Goal: Complete application form: Complete application form

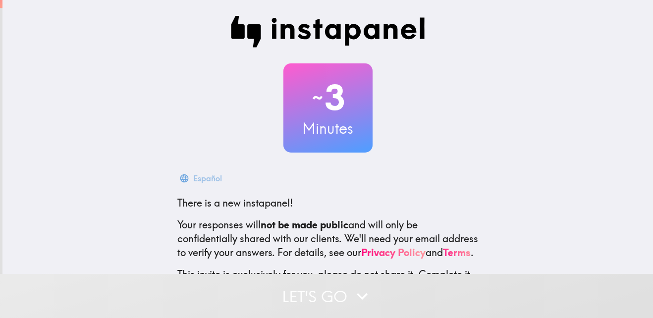
scroll to position [94, 0]
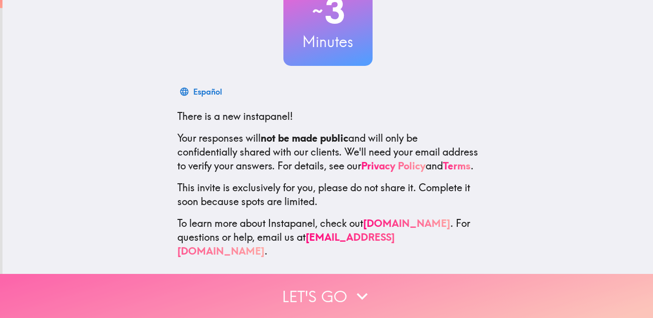
click at [334, 286] on button "Let's go" at bounding box center [326, 296] width 653 height 44
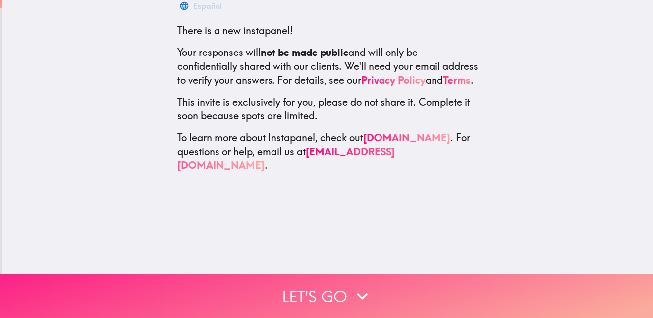
scroll to position [0, 0]
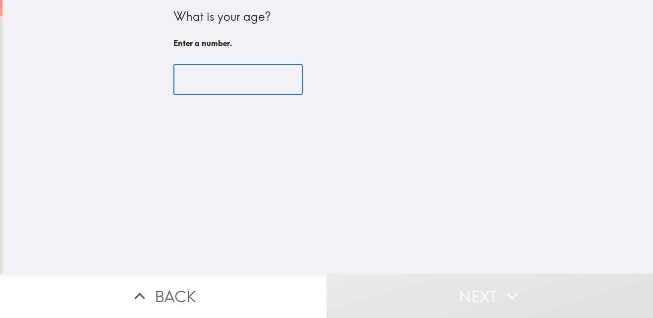
click at [232, 91] on input "number" at bounding box center [237, 79] width 129 height 31
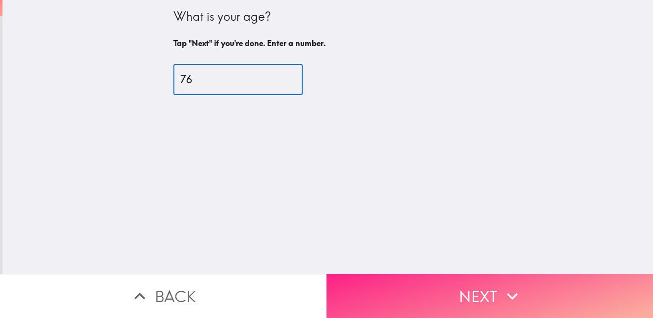
type input "76"
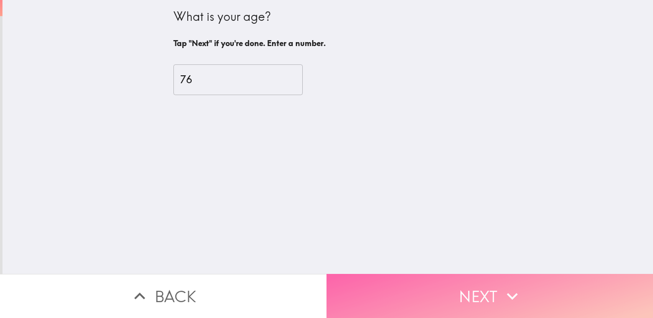
click at [371, 277] on button "Next" at bounding box center [489, 296] width 326 height 44
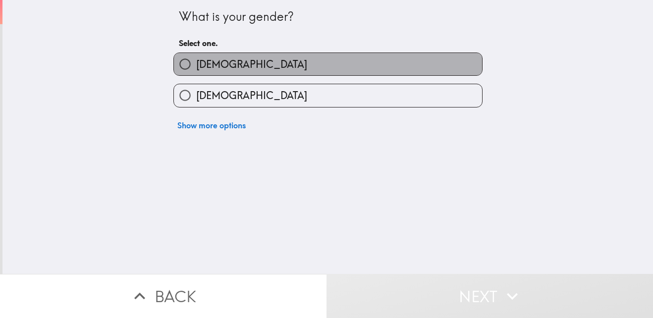
click at [231, 66] on label "[DEMOGRAPHIC_DATA]" at bounding box center [328, 64] width 308 height 22
click at [196, 66] on input "[DEMOGRAPHIC_DATA]" at bounding box center [185, 64] width 22 height 22
radio input "true"
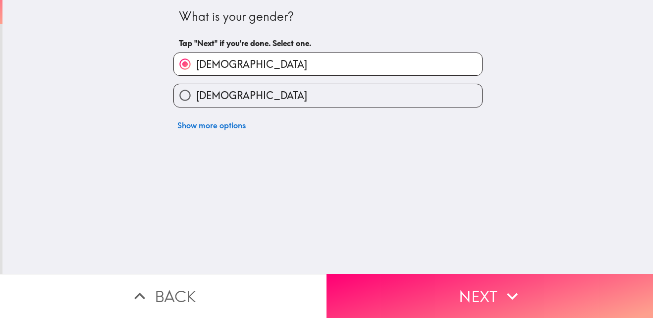
click at [395, 274] on button "Next" at bounding box center [489, 296] width 326 height 44
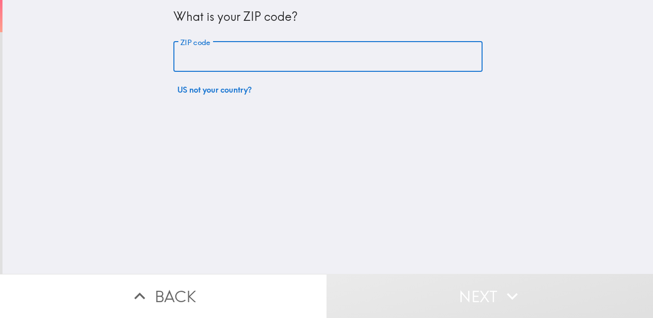
click at [228, 53] on input "ZIP code" at bounding box center [327, 57] width 309 height 31
type input "11418"
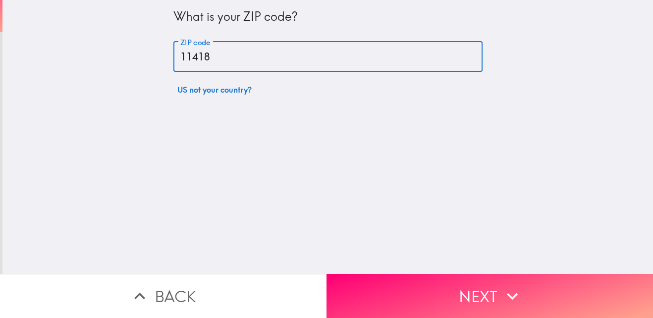
click at [415, 293] on button "Next" at bounding box center [489, 296] width 326 height 44
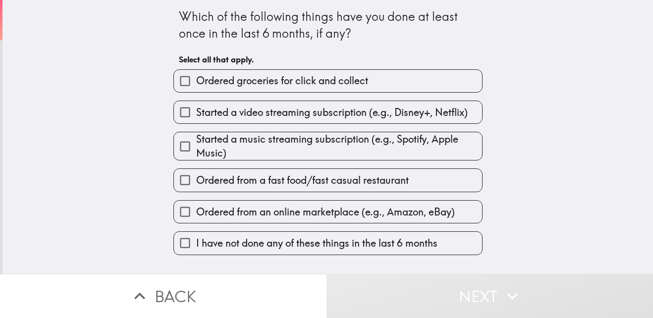
click at [244, 181] on span "Ordered from a fast food/fast casual restaurant" at bounding box center [302, 180] width 212 height 14
click at [196, 181] on input "Ordered from a fast food/fast casual restaurant" at bounding box center [185, 180] width 22 height 22
checkbox input "true"
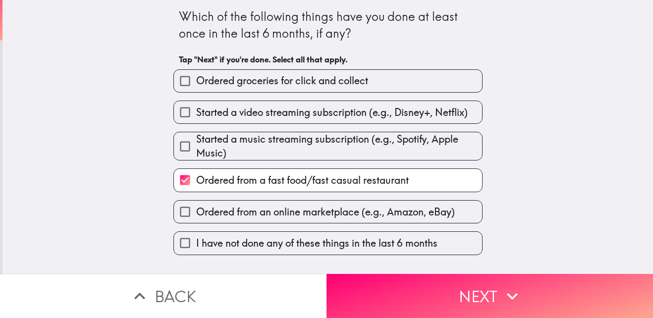
click at [276, 211] on span "Ordered from an online marketplace (e.g., Amazon, eBay)" at bounding box center [325, 212] width 259 height 14
click at [196, 211] on input "Ordered from an online marketplace (e.g., Amazon, eBay)" at bounding box center [185, 212] width 22 height 22
checkbox input "true"
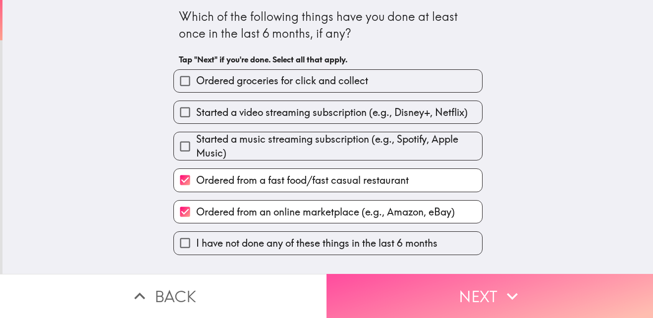
click at [407, 282] on button "Next" at bounding box center [489, 296] width 326 height 44
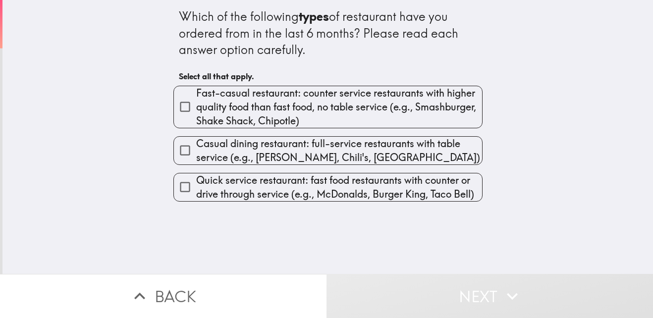
click at [314, 110] on span "Fast-casual restaurant: counter service restaurants with higher quality food th…" at bounding box center [339, 107] width 286 height 42
click at [196, 110] on input "Fast-casual restaurant: counter service restaurants with higher quality food th…" at bounding box center [185, 107] width 22 height 22
checkbox input "true"
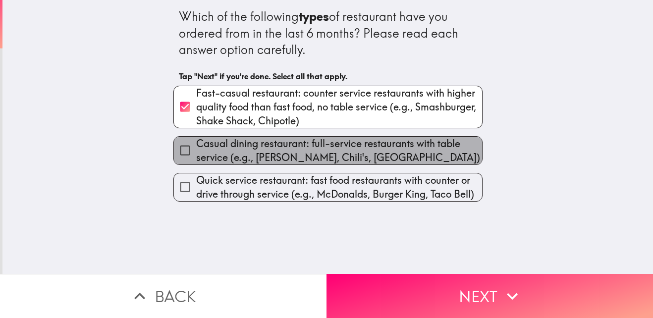
click at [305, 157] on span "Casual dining restaurant: full-service restaurants with table service (e.g., [P…" at bounding box center [339, 151] width 286 height 28
click at [196, 157] on input "Casual dining restaurant: full-service restaurants with table service (e.g., [P…" at bounding box center [185, 150] width 22 height 22
checkbox input "true"
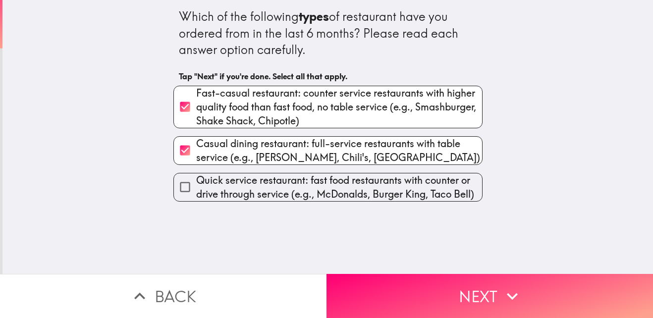
click at [306, 183] on span "Quick service restaurant: fast food restaurants with counter or drive through s…" at bounding box center [339, 187] width 286 height 28
click at [196, 183] on input "Quick service restaurant: fast food restaurants with counter or drive through s…" at bounding box center [185, 187] width 22 height 22
checkbox input "true"
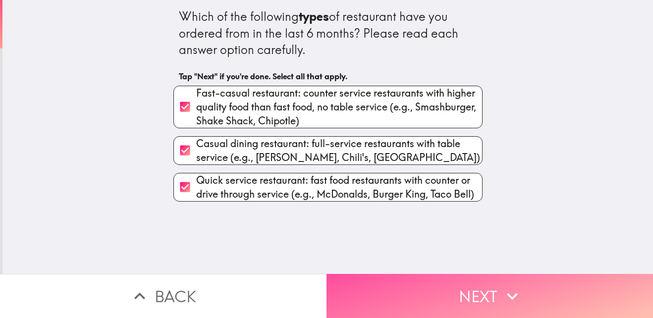
click at [413, 274] on button "Next" at bounding box center [489, 296] width 326 height 44
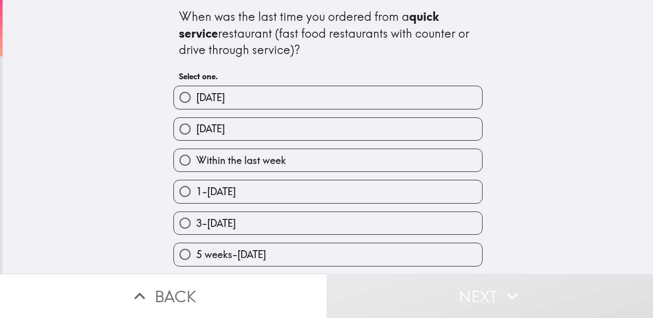
click at [269, 159] on span "Within the last week" at bounding box center [241, 161] width 90 height 14
click at [196, 159] on input "Within the last week" at bounding box center [185, 160] width 22 height 22
radio input "true"
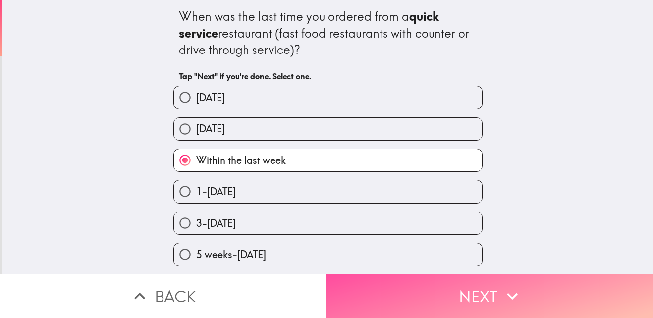
drag, startPoint x: 365, startPoint y: 287, endPoint x: 362, endPoint y: 281, distance: 6.9
click at [365, 285] on button "Next" at bounding box center [489, 296] width 326 height 44
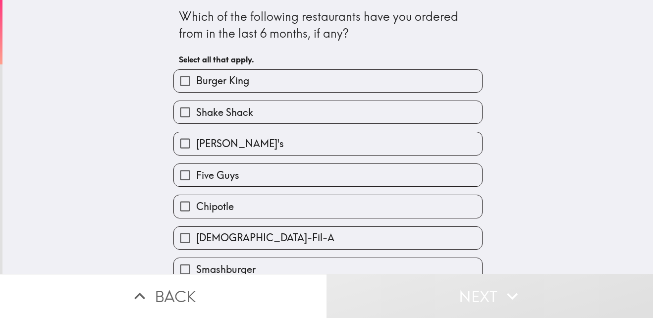
click at [242, 81] on label "Burger King" at bounding box center [328, 81] width 308 height 22
click at [196, 81] on input "Burger King" at bounding box center [185, 81] width 22 height 22
checkbox input "true"
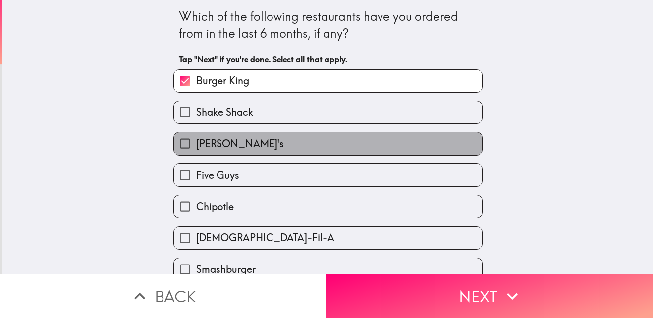
click at [228, 139] on label "[PERSON_NAME]'s" at bounding box center [328, 143] width 308 height 22
click at [196, 139] on input "[PERSON_NAME]'s" at bounding box center [185, 143] width 22 height 22
checkbox input "true"
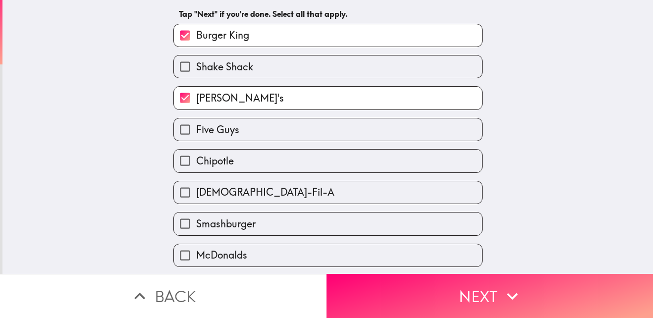
scroll to position [77, 0]
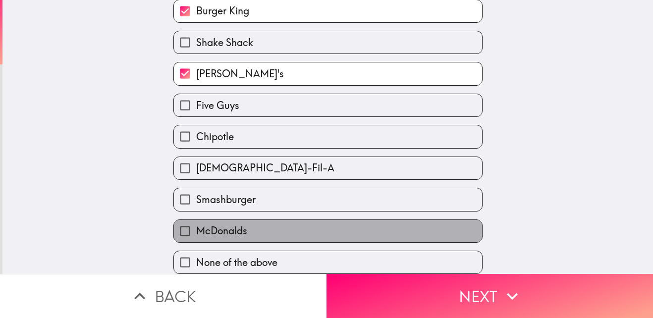
drag, startPoint x: 228, startPoint y: 218, endPoint x: 246, endPoint y: 205, distance: 22.0
click at [228, 224] on span "McDonalds" at bounding box center [221, 231] width 51 height 14
click at [196, 220] on input "McDonalds" at bounding box center [185, 231] width 22 height 22
checkbox input "true"
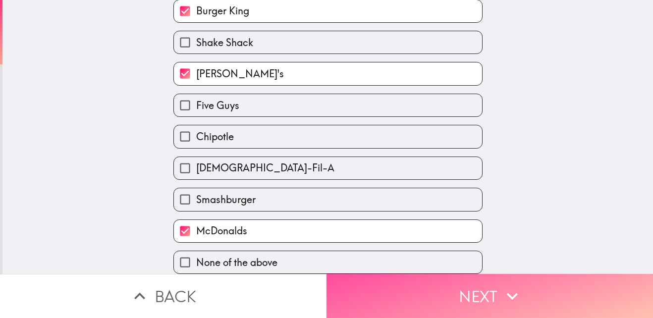
click at [399, 284] on button "Next" at bounding box center [489, 296] width 326 height 44
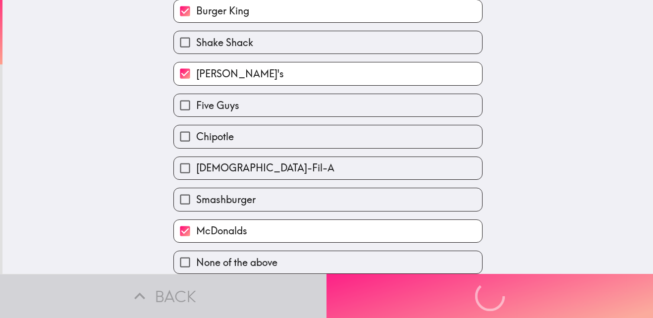
scroll to position [0, 0]
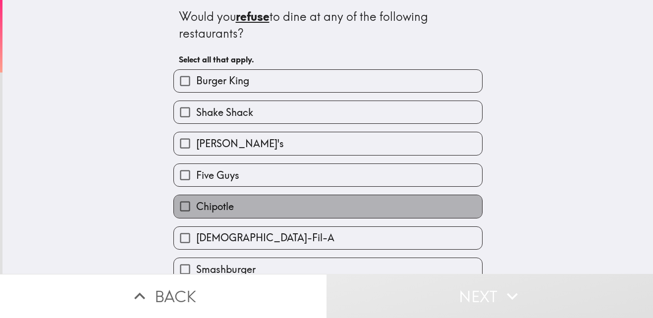
click at [231, 206] on label "Chipotle" at bounding box center [328, 206] width 308 height 22
click at [196, 206] on input "Chipotle" at bounding box center [185, 206] width 22 height 22
checkbox input "true"
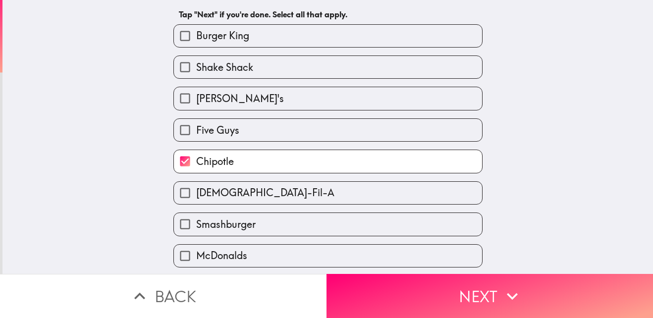
scroll to position [77, 0]
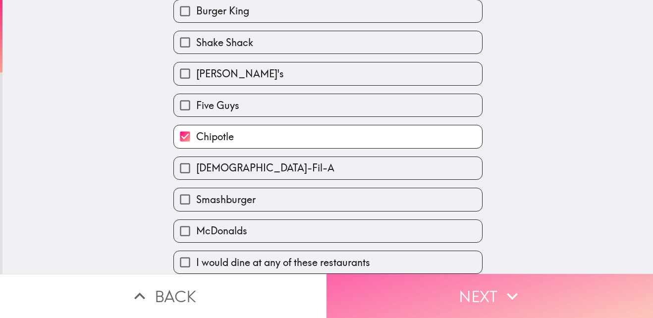
click at [369, 279] on button "Next" at bounding box center [489, 296] width 326 height 44
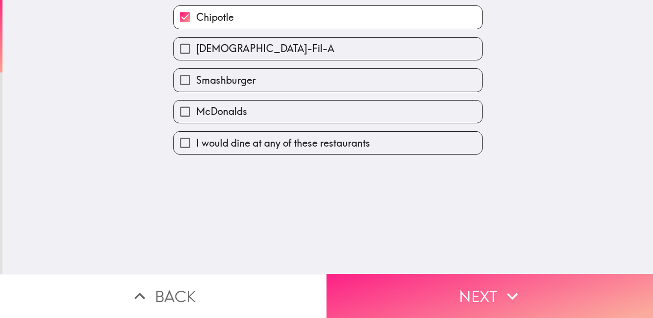
scroll to position [0, 0]
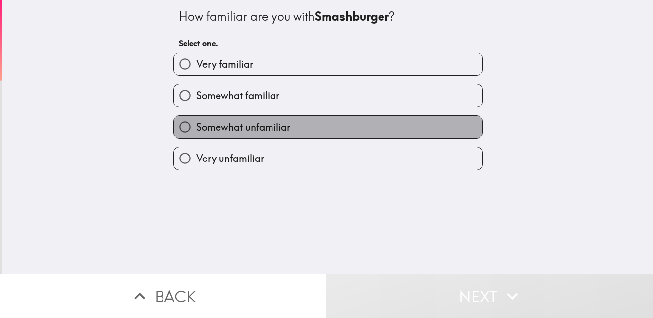
click at [255, 131] on span "Somewhat unfamiliar" at bounding box center [243, 127] width 94 height 14
click at [196, 131] on input "Somewhat unfamiliar" at bounding box center [185, 127] width 22 height 22
radio input "true"
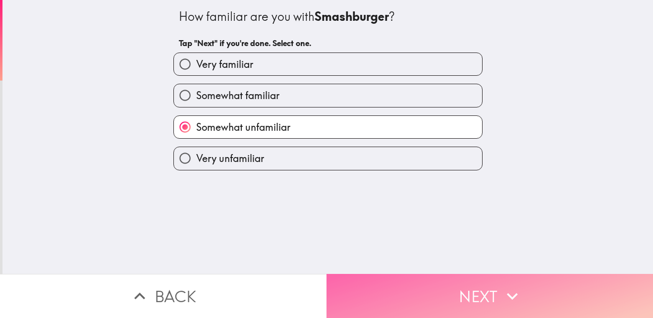
click at [384, 278] on button "Next" at bounding box center [489, 296] width 326 height 44
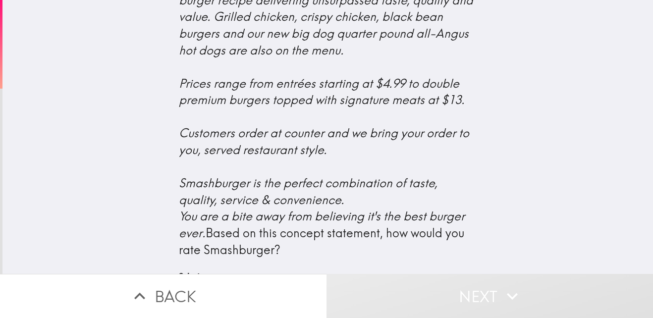
scroll to position [468, 0]
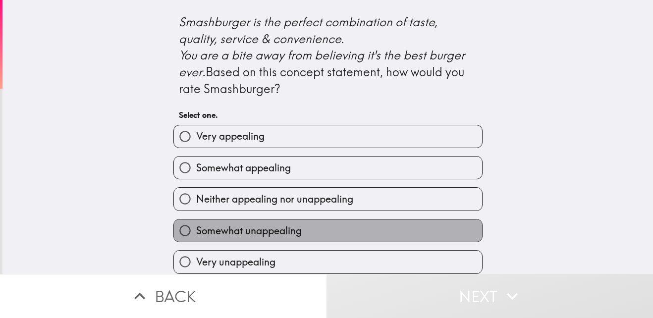
click at [263, 224] on span "Somewhat unappealing" at bounding box center [248, 231] width 105 height 14
click at [196, 219] on input "Somewhat unappealing" at bounding box center [185, 230] width 22 height 22
radio input "true"
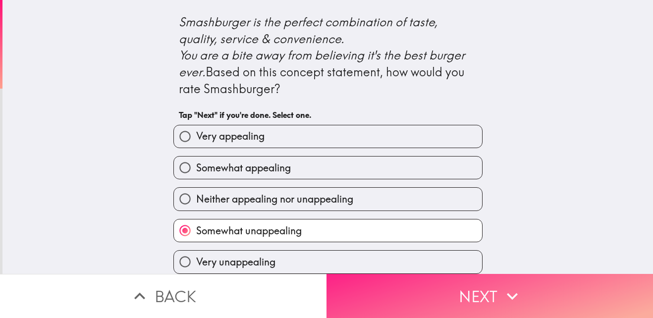
click at [416, 279] on button "Next" at bounding box center [489, 296] width 326 height 44
